Goal: Register for event/course

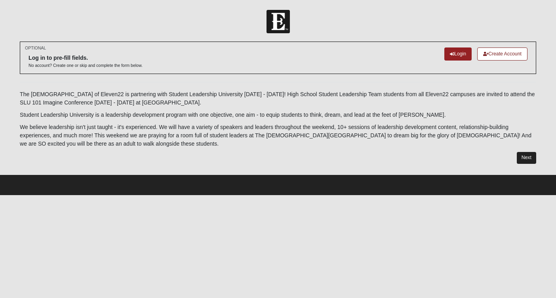
click at [528, 156] on link "Next" at bounding box center [526, 157] width 19 height 11
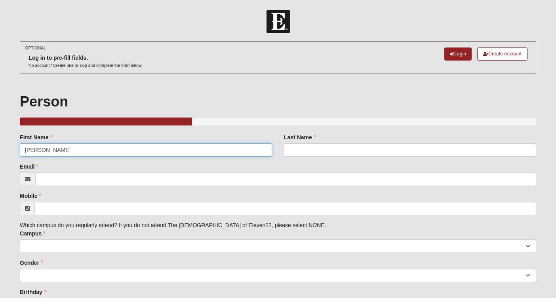
type input "[PERSON_NAME]"
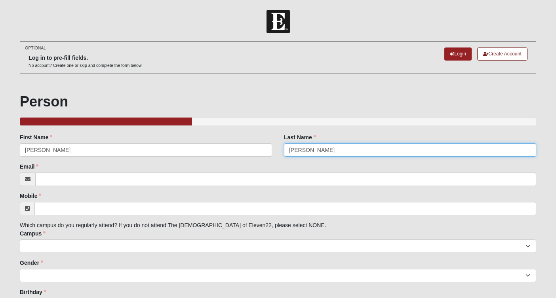
type input "[PERSON_NAME]"
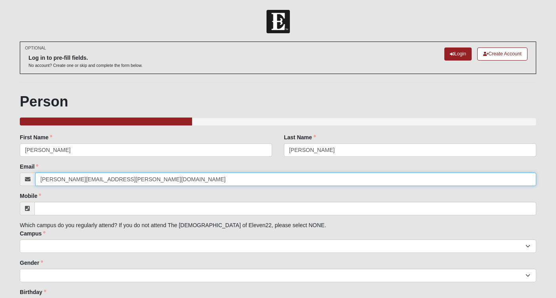
type input "[PERSON_NAME][EMAIL_ADDRESS][PERSON_NAME][DOMAIN_NAME]"
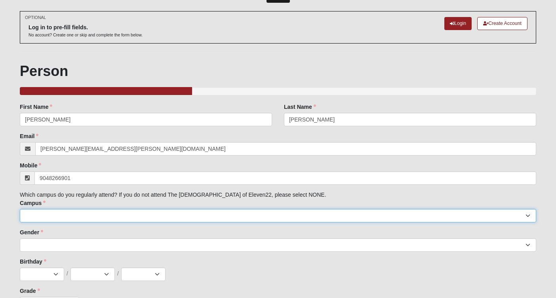
type input "[PHONE_NUMBER]"
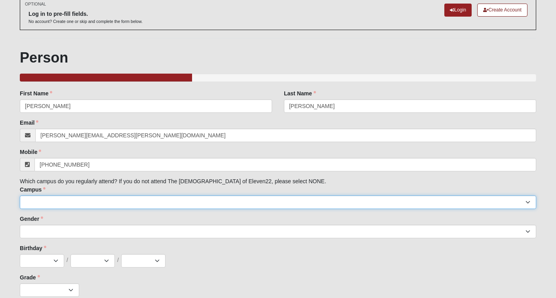
select select "3"
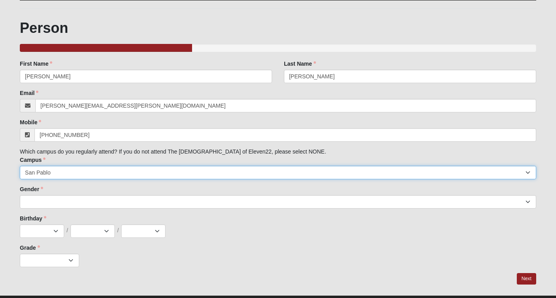
scroll to position [81, 0]
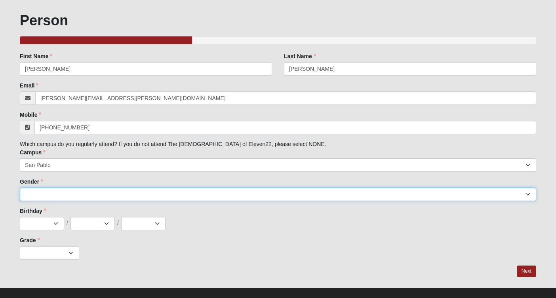
select select "2"
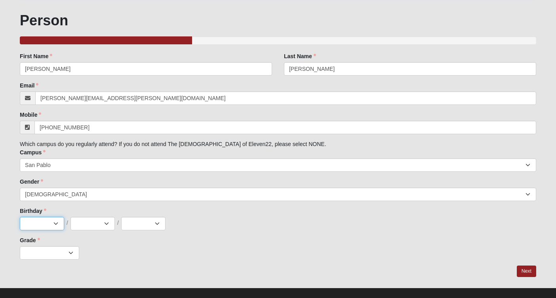
select select "1"
select select "6"
select select "1998"
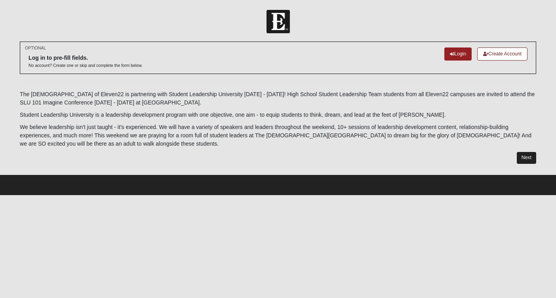
click at [528, 159] on link "Next" at bounding box center [526, 157] width 19 height 11
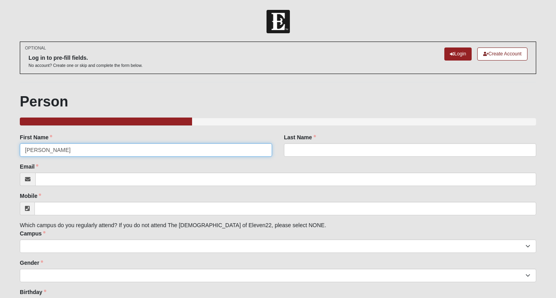
type input "[PERSON_NAME]"
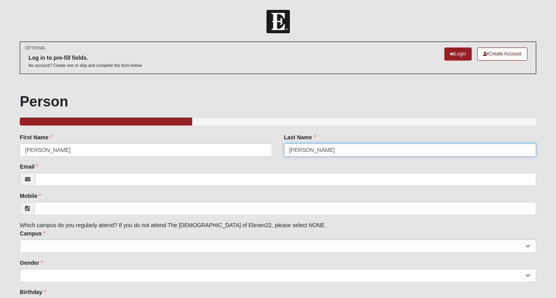
type input "[PERSON_NAME]"
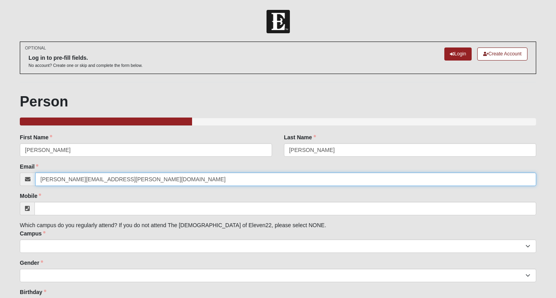
type input "[PERSON_NAME][EMAIL_ADDRESS][PERSON_NAME][DOMAIN_NAME]"
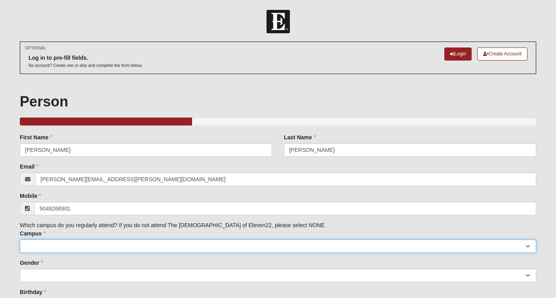
type input "[PHONE_NUMBER]"
select select "3"
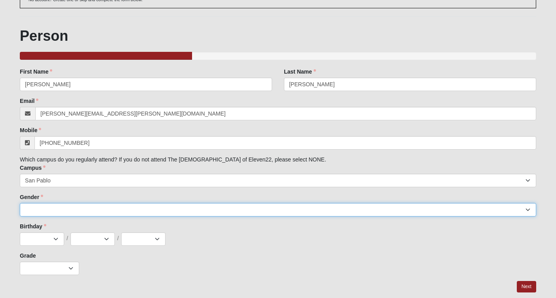
select select "2"
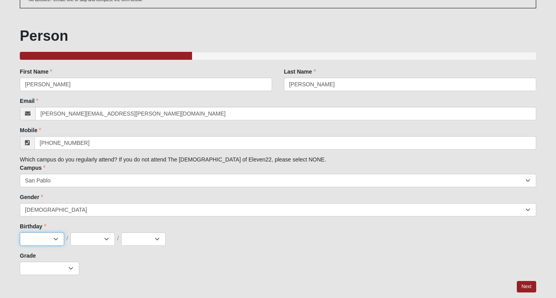
select select "1"
drag, startPoint x: 51, startPoint y: 239, endPoint x: 98, endPoint y: 245, distance: 47.4
click at [98, 245] on div "Jan Feb Mar Apr May Jun Jul Aug Sep Oct Nov Dec / 1 2 3 4 5 6 7 8 9 10 11 12 13…" at bounding box center [278, 239] width 517 height 13
select select "6"
select select "1998"
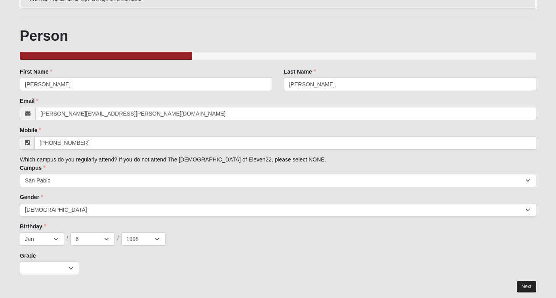
click at [524, 285] on link "Next" at bounding box center [526, 286] width 19 height 11
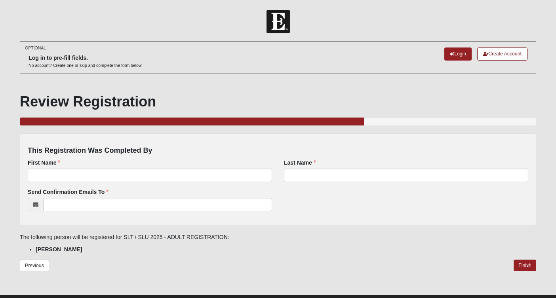
scroll to position [16, 0]
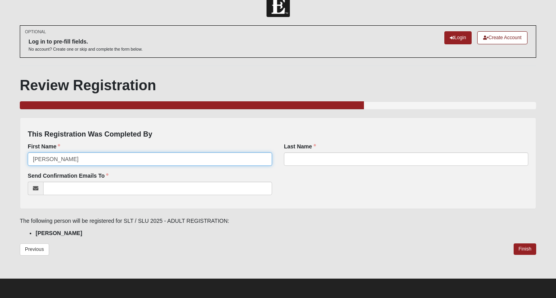
type input "[PERSON_NAME]"
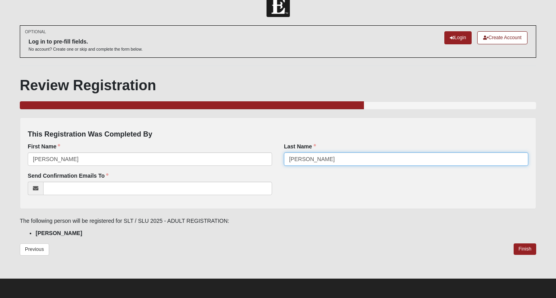
type input "[PERSON_NAME]"
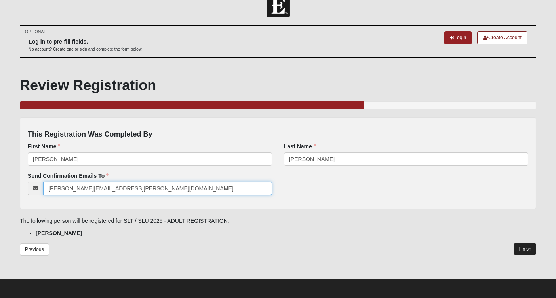
type input "[PERSON_NAME][EMAIL_ADDRESS][PERSON_NAME][DOMAIN_NAME]"
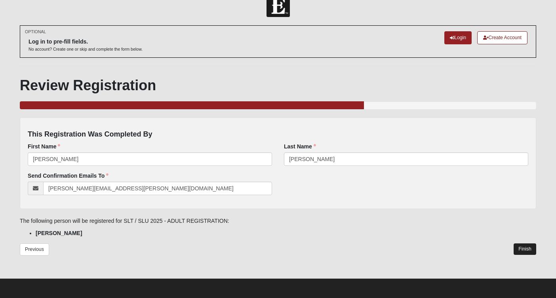
click at [522, 248] on link "Finish" at bounding box center [525, 249] width 23 height 11
